Goal: Information Seeking & Learning: Learn about a topic

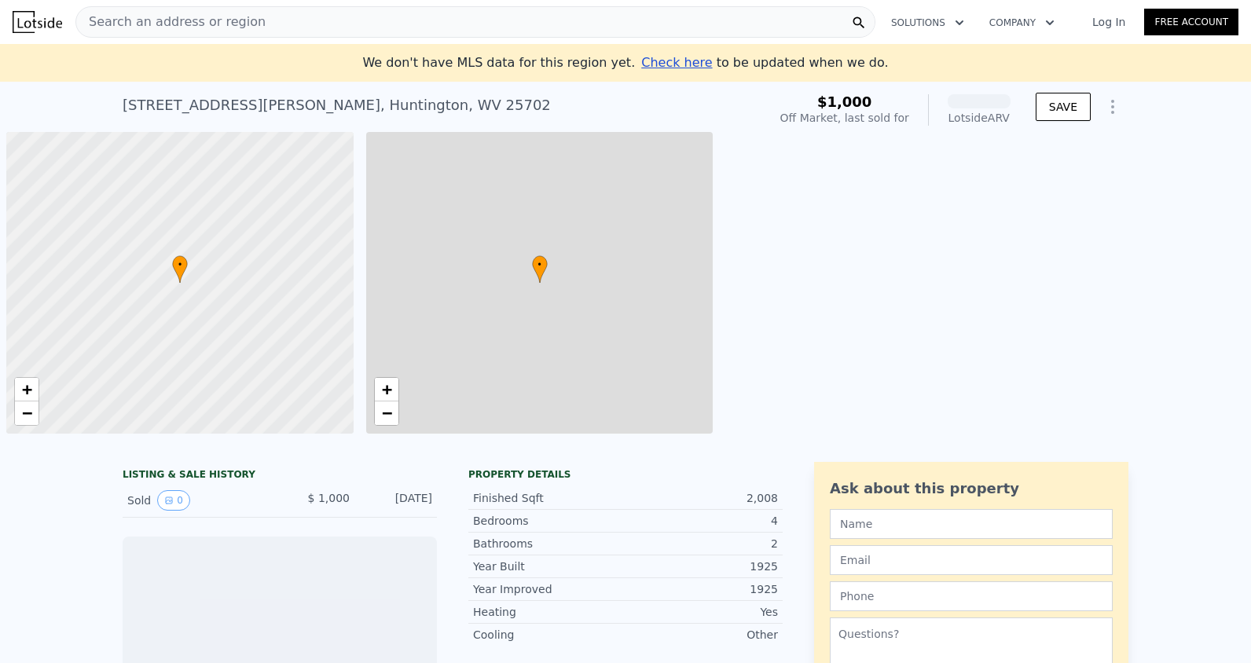
scroll to position [0, 6]
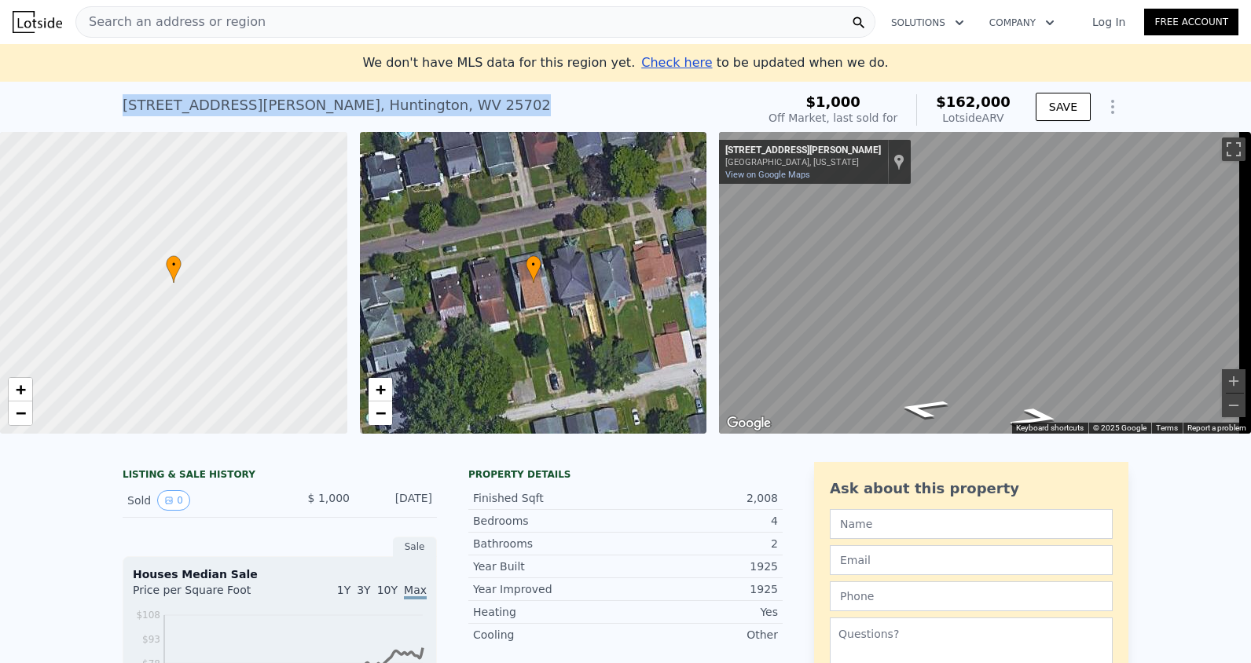
drag, startPoint x: 410, startPoint y: 101, endPoint x: 83, endPoint y: 85, distance: 328.1
click at [83, 85] on div "[STREET_ADDRESS][PERSON_NAME] Sold [DATE] for $1k (~ARV $162k ) $1,000 Off Mark…" at bounding box center [625, 107] width 1251 height 50
drag, startPoint x: 83, startPoint y: 85, endPoint x: 244, endPoint y: 105, distance: 163.2
copy div "[STREET_ADDRESS][PERSON_NAME]"
click at [108, 19] on span "Search an address or region" at bounding box center [170, 22] width 189 height 19
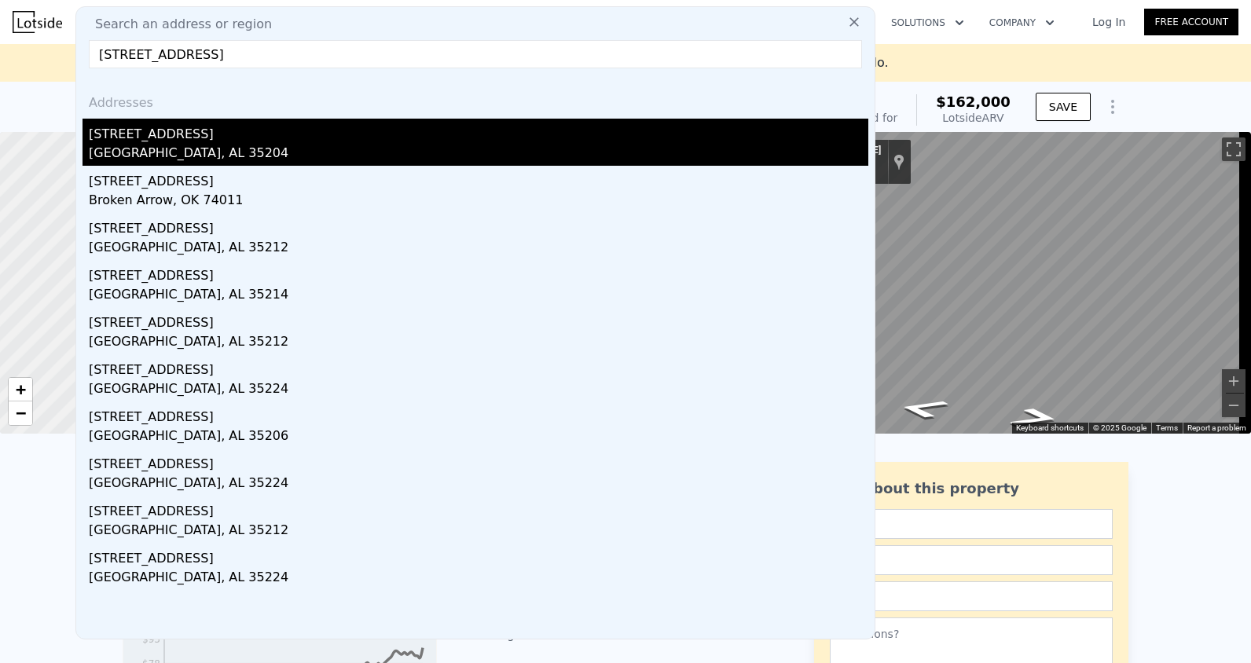
type input "[STREET_ADDRESS]"
click at [186, 163] on div "[GEOGRAPHIC_DATA], AL 35204" at bounding box center [479, 155] width 780 height 22
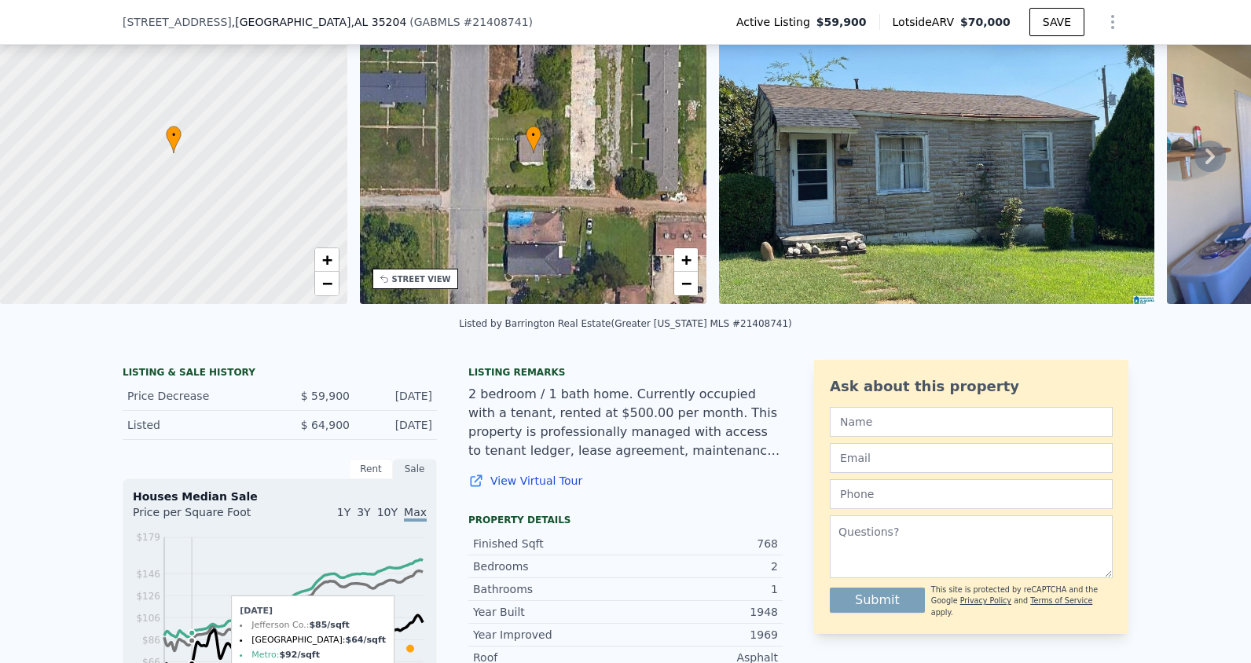
scroll to position [6, 0]
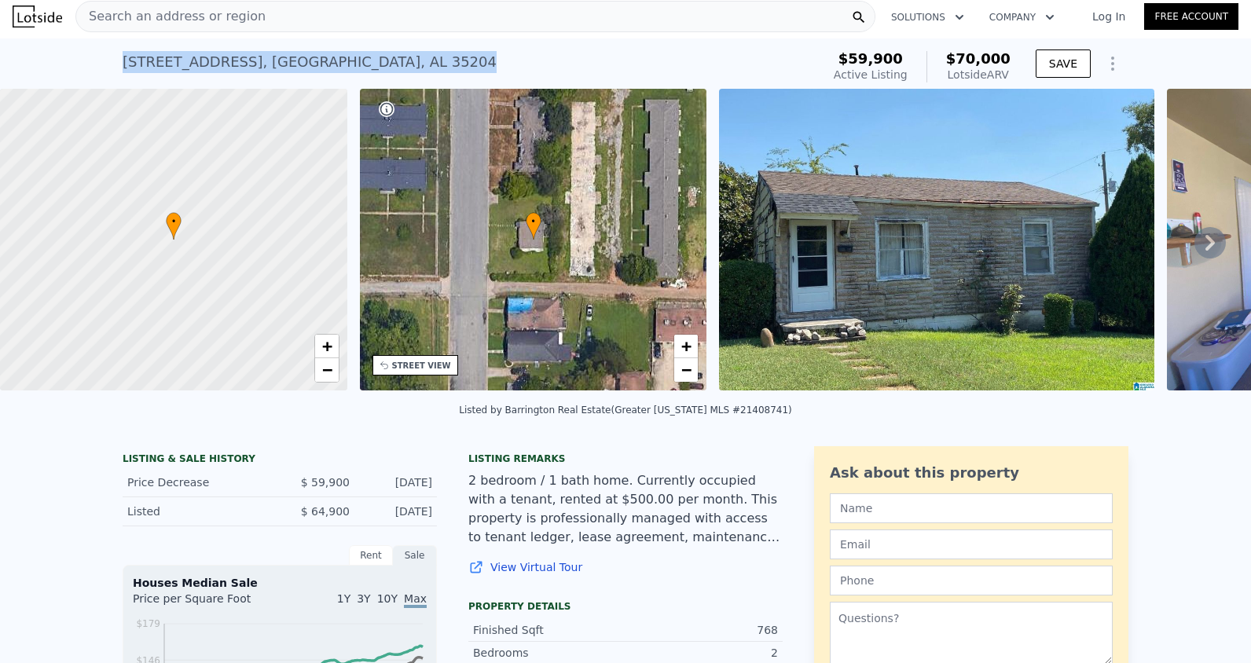
drag, startPoint x: 357, startPoint y: 57, endPoint x: 109, endPoint y: 72, distance: 248.0
click at [109, 72] on div "[STREET_ADDRESS] Active at $59,900 (~ARV $70k ) $59,900 Active Listing $70,000 …" at bounding box center [625, 64] width 1251 height 50
drag, startPoint x: 109, startPoint y: 72, endPoint x: 314, endPoint y: 66, distance: 204.4
copy div "[STREET_ADDRESS]"
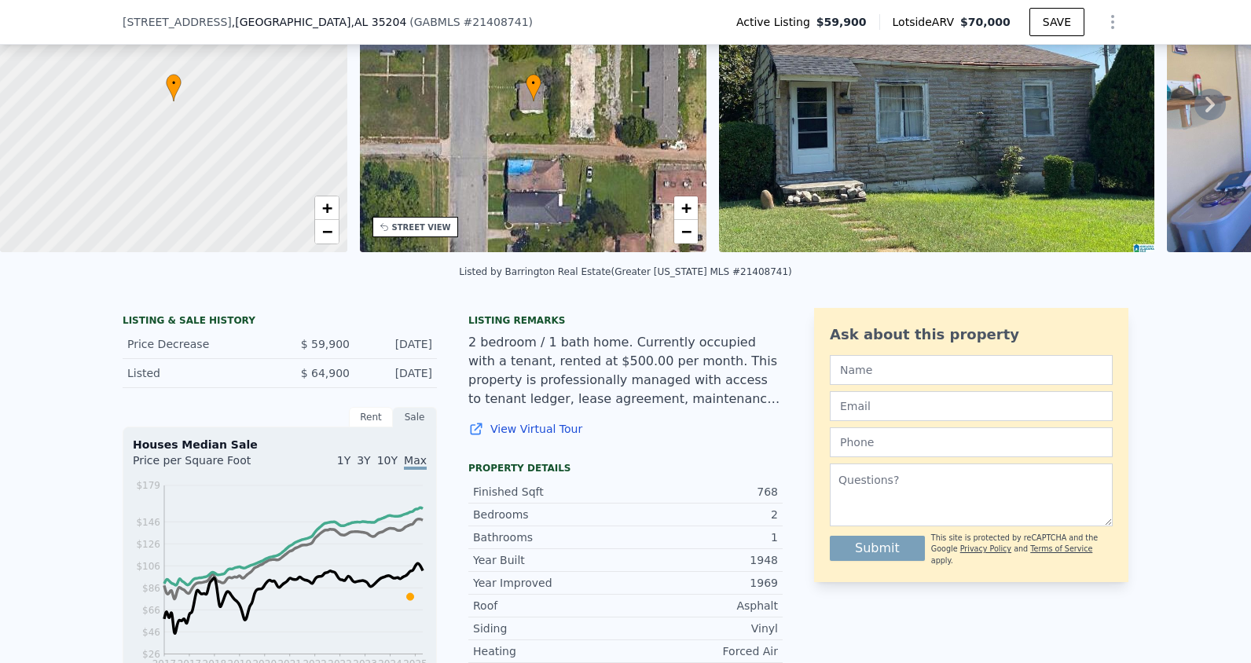
scroll to position [79, 0]
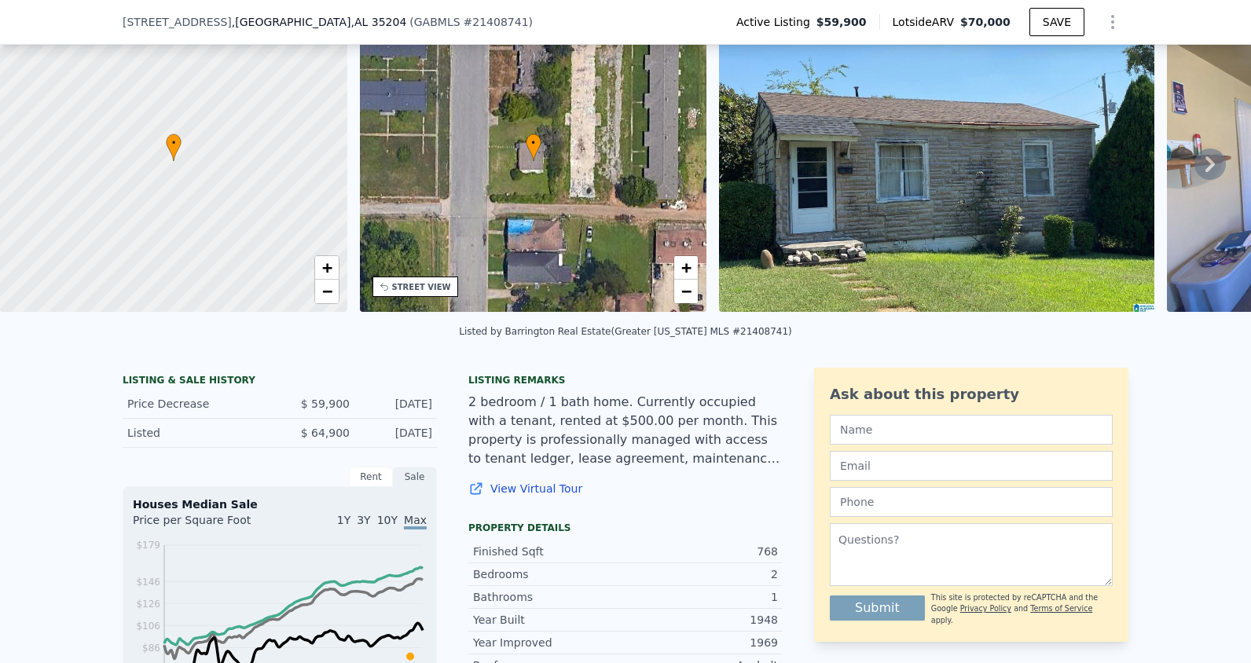
type input "2"
type input "4"
type input "2"
type input "1538"
type input "2446"
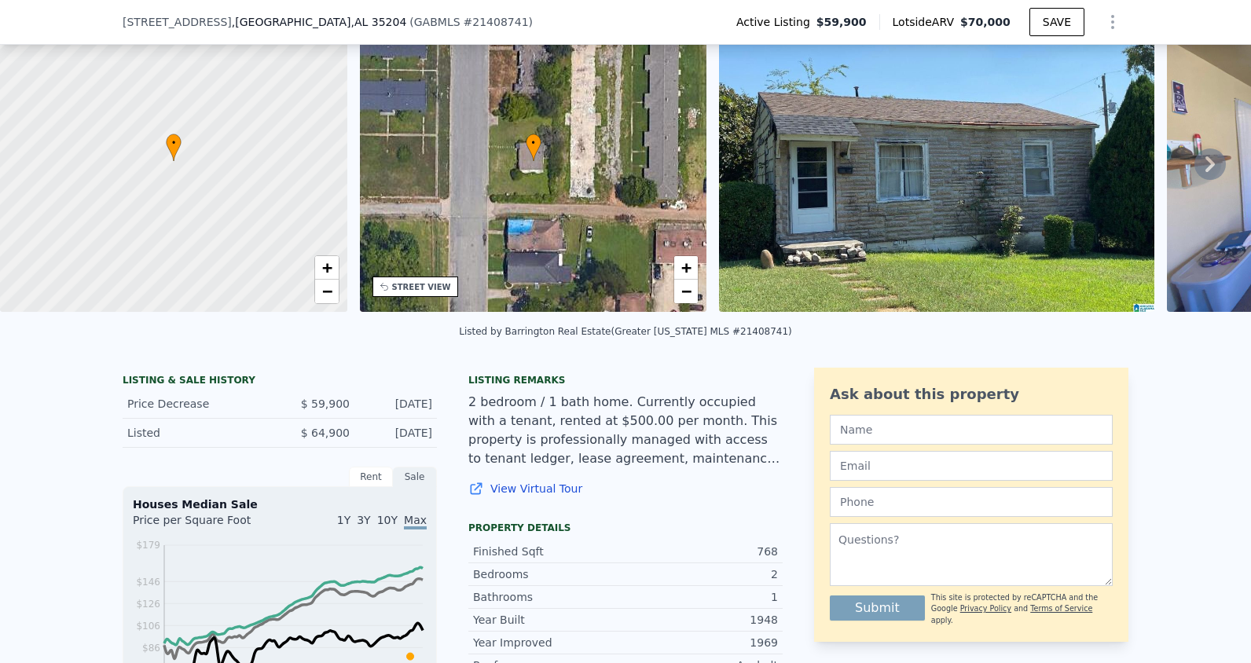
type input "5097"
type input "10411"
type input "$ 162,000"
type input "5"
type input "$ 149,333"
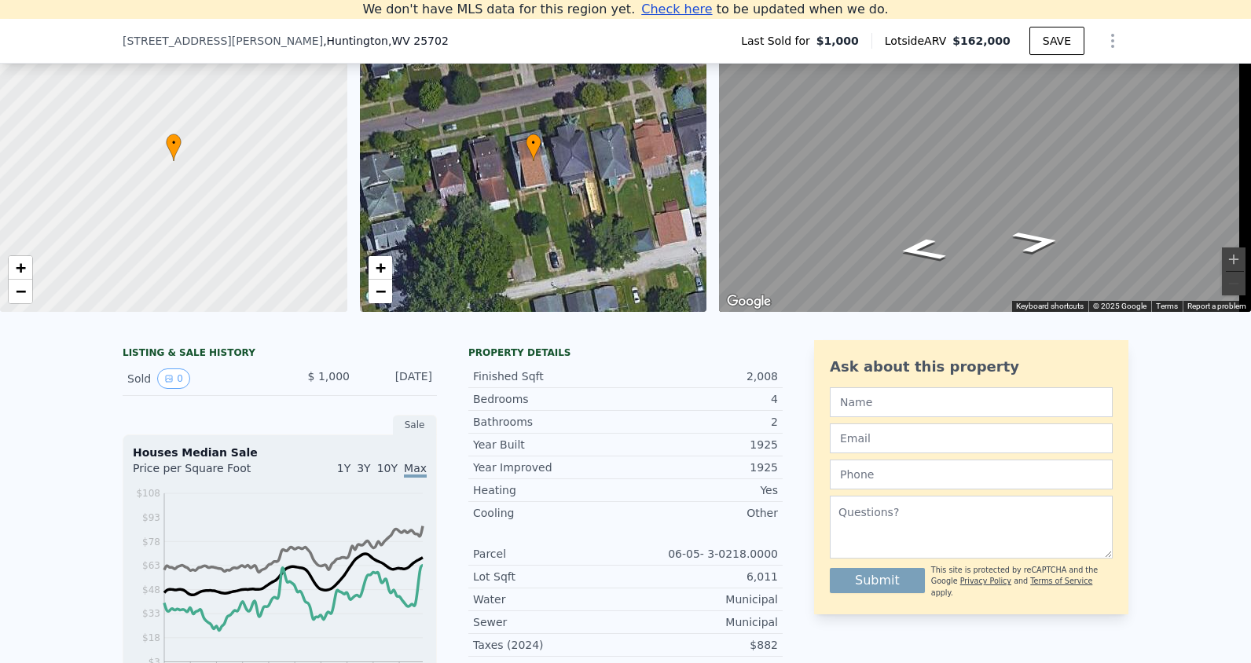
click at [892, 630] on div "Ask about this property Submit This site is protected by reCAPTCHA and the Goog…" at bounding box center [971, 656] width 314 height 633
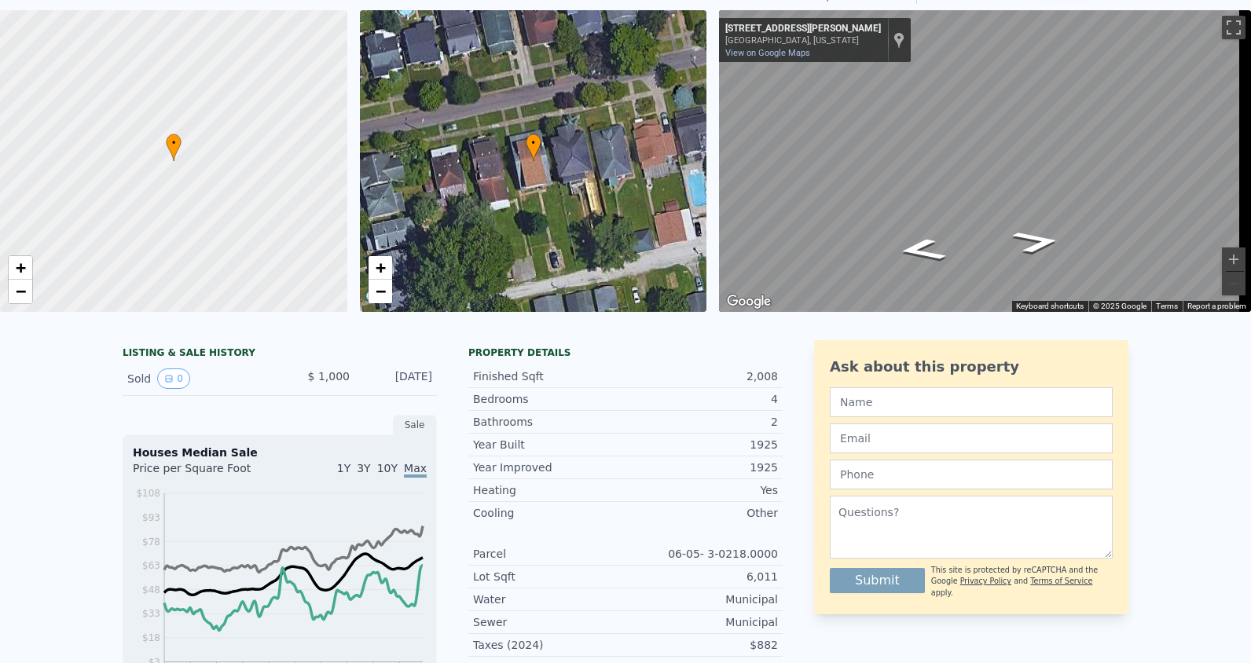
scroll to position [122, 0]
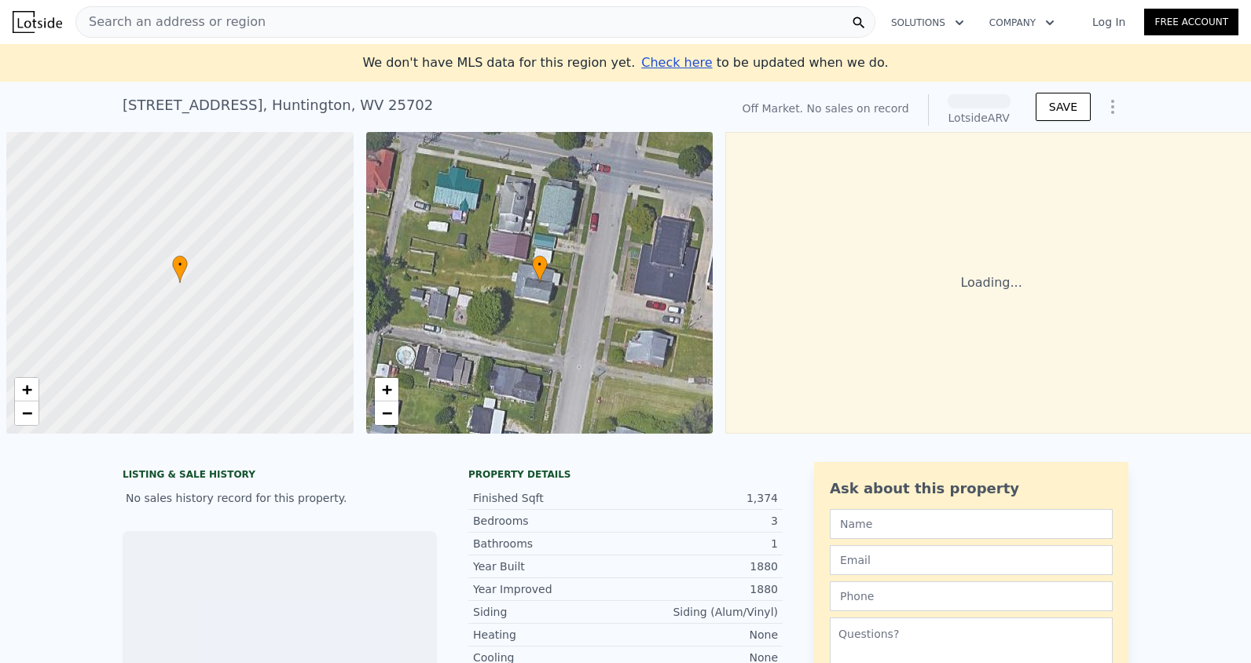
scroll to position [0, 6]
